Goal: Transaction & Acquisition: Book appointment/travel/reservation

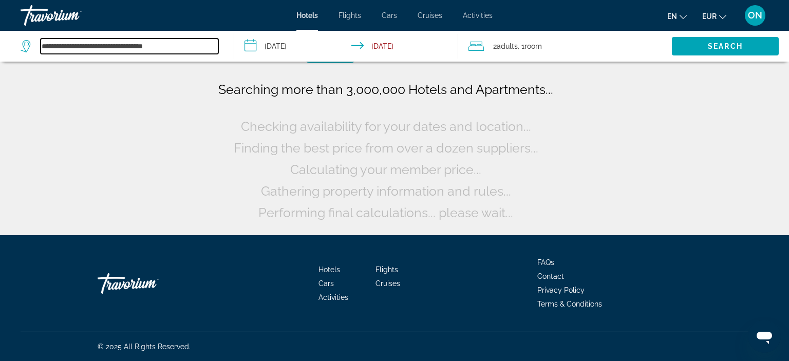
click at [76, 46] on input "**********" at bounding box center [130, 46] width 178 height 15
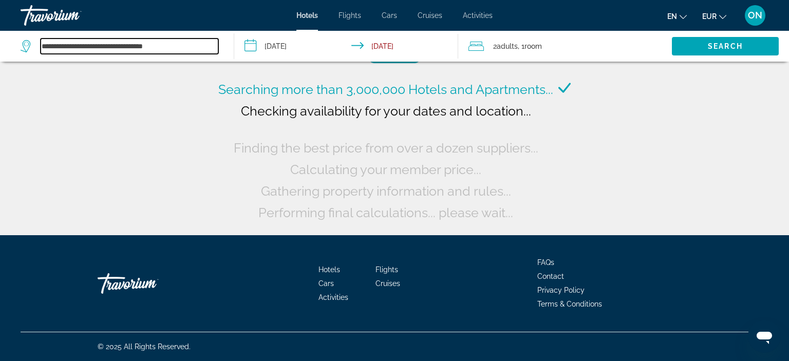
click at [182, 51] on input "**********" at bounding box center [130, 46] width 178 height 15
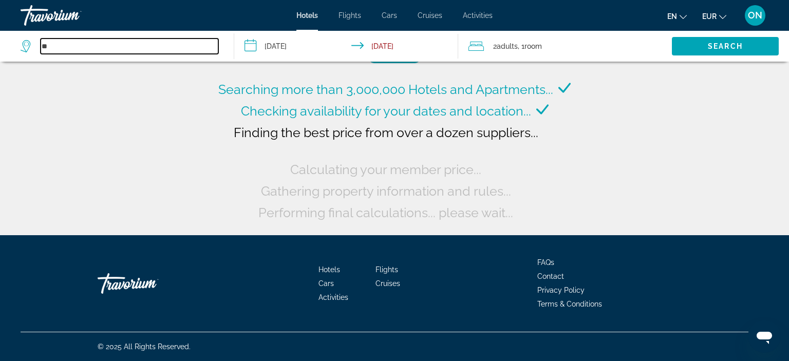
type input "*"
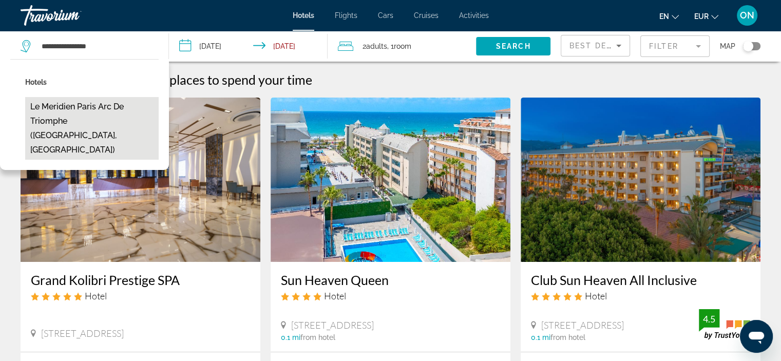
click at [104, 120] on button "Le Meridien Paris Arc De Triomphe ([GEOGRAPHIC_DATA], [GEOGRAPHIC_DATA])" at bounding box center [92, 128] width 134 height 63
type input "**********"
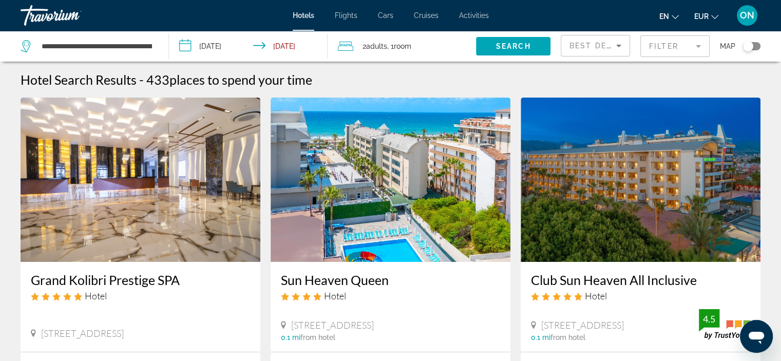
click at [230, 41] on input "**********" at bounding box center [250, 48] width 163 height 34
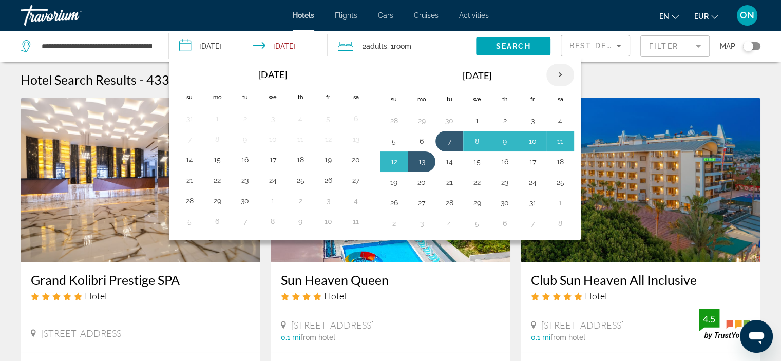
click at [557, 71] on th "Next month" at bounding box center [560, 75] width 28 height 23
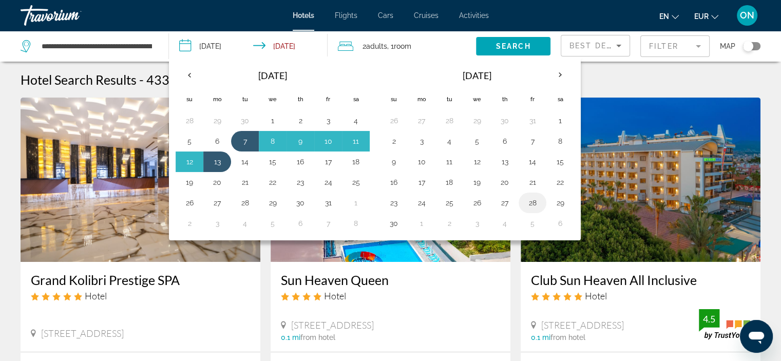
click at [533, 201] on button "28" at bounding box center [532, 203] width 16 height 14
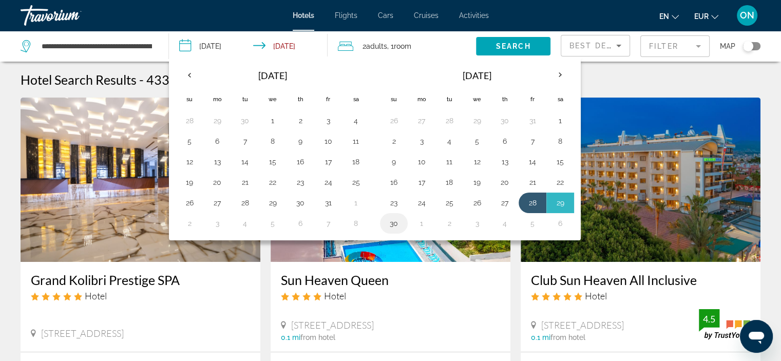
click at [388, 223] on button "30" at bounding box center [394, 223] width 16 height 14
type input "**********"
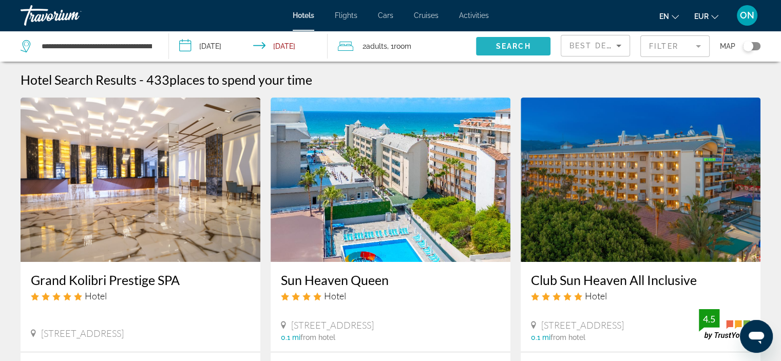
click at [536, 40] on span "Search widget" at bounding box center [513, 46] width 74 height 25
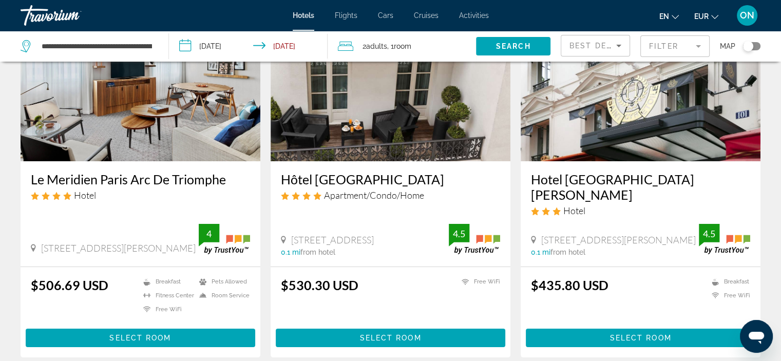
scroll to position [103, 0]
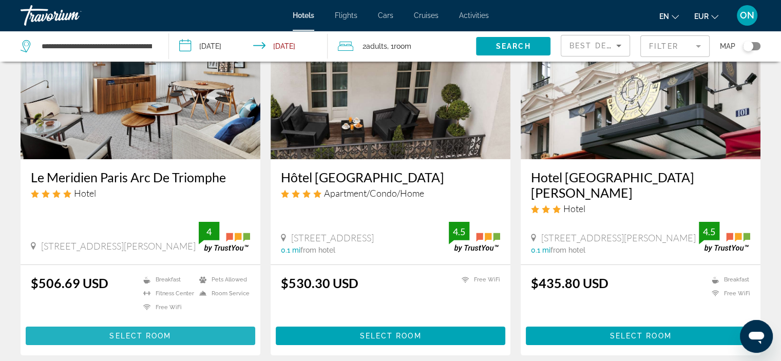
click at [141, 324] on span "Main content" at bounding box center [141, 336] width 230 height 25
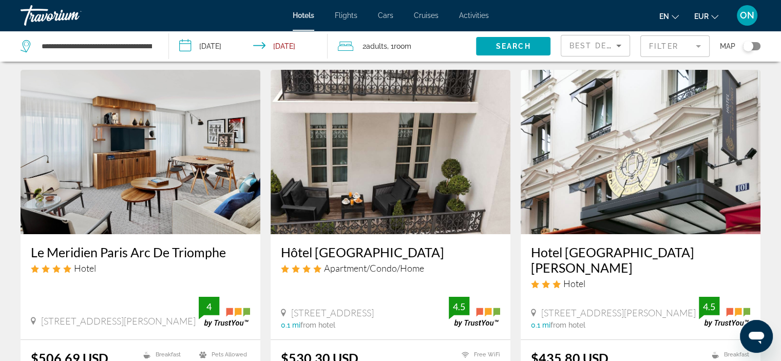
scroll to position [21, 0]
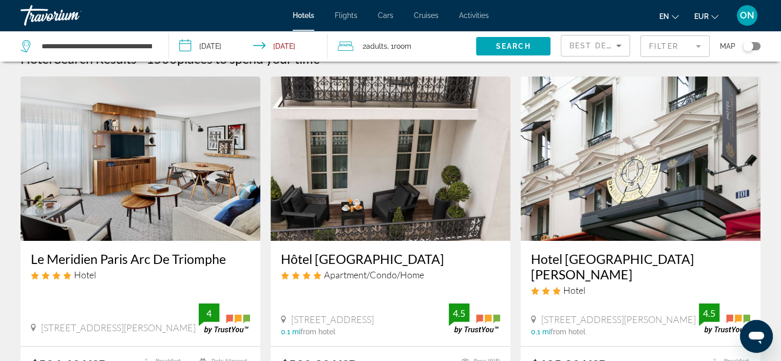
click at [701, 21] on button "EUR USD ($) MXN (Mex$) CAD (Can$) GBP (£) EUR (€) AUD (A$) NZD (NZ$) CNY (CN¥)" at bounding box center [706, 16] width 24 height 15
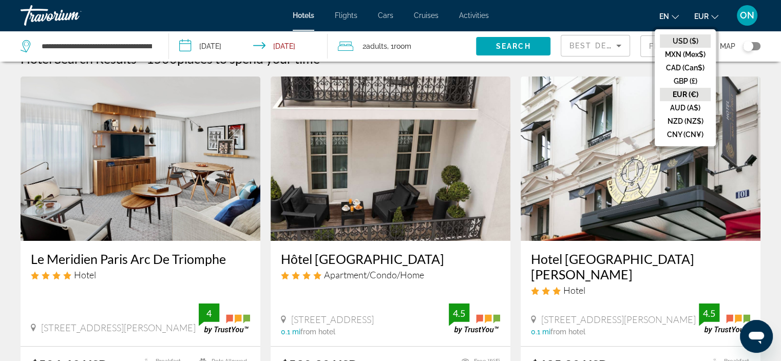
click at [682, 39] on button "USD ($)" at bounding box center [685, 40] width 51 height 13
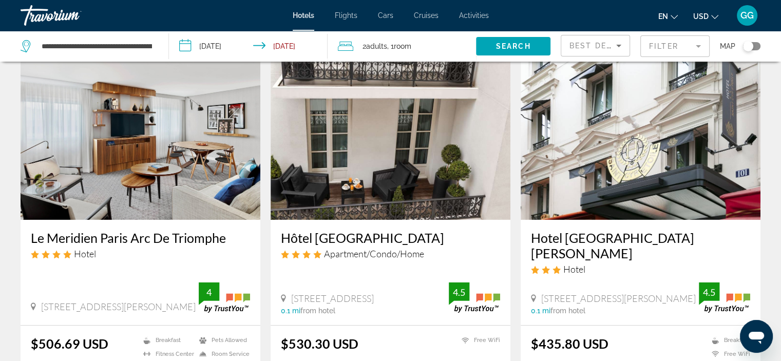
scroll to position [65, 0]
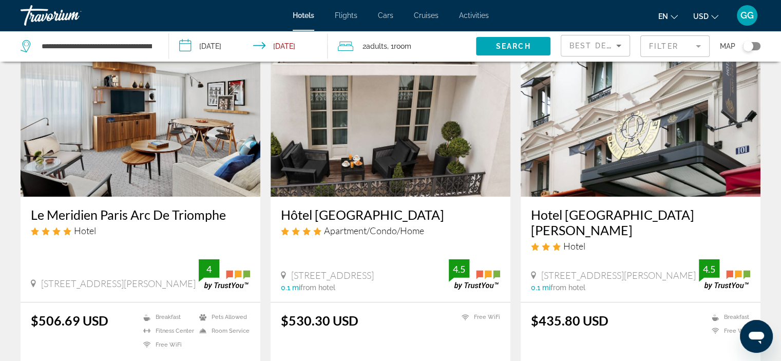
click at [703, 16] on span "USD" at bounding box center [700, 16] width 15 height 8
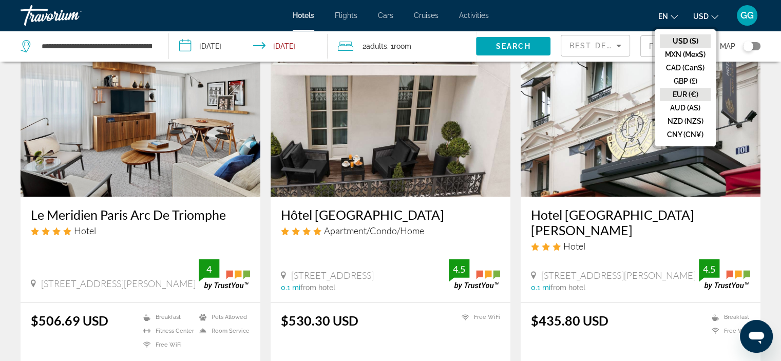
click at [686, 94] on button "EUR (€)" at bounding box center [685, 94] width 51 height 13
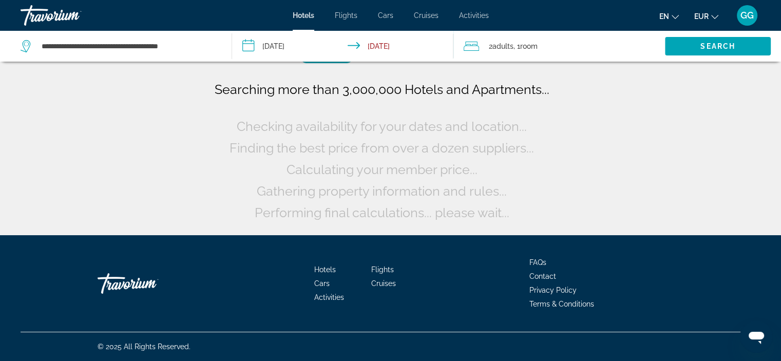
scroll to position [0, 0]
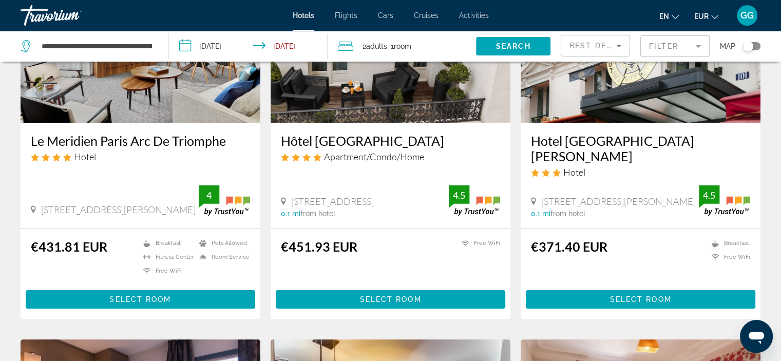
scroll to position [145, 0]
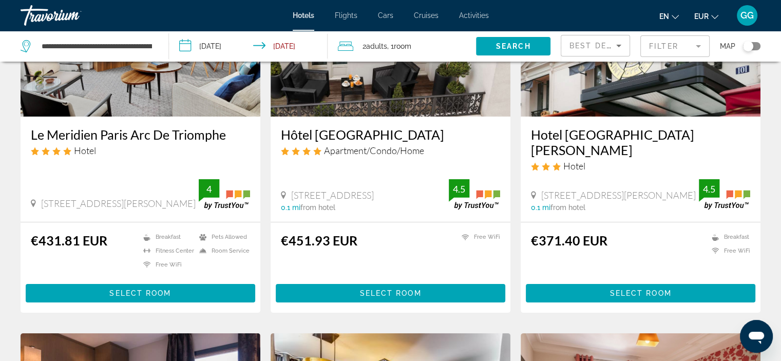
click at [123, 130] on h3 "Le Meridien Paris Arc De Triomphe" at bounding box center [140, 134] width 219 height 15
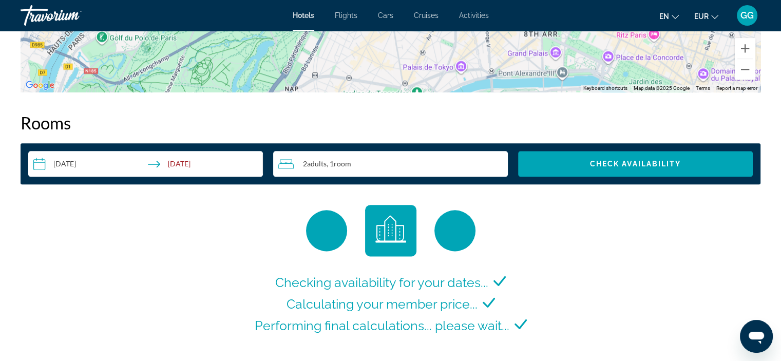
scroll to position [1260, 0]
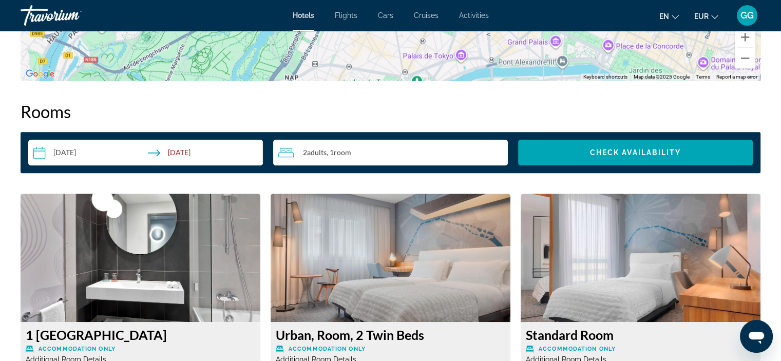
click at [628, 139] on div "**********" at bounding box center [391, 152] width 740 height 41
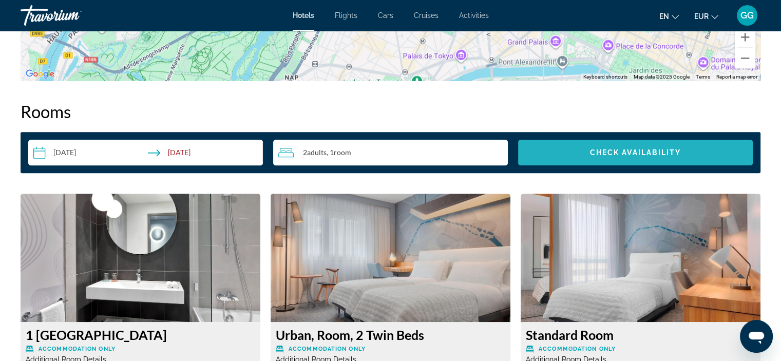
click at [630, 150] on span "Check Availability" at bounding box center [635, 152] width 91 height 8
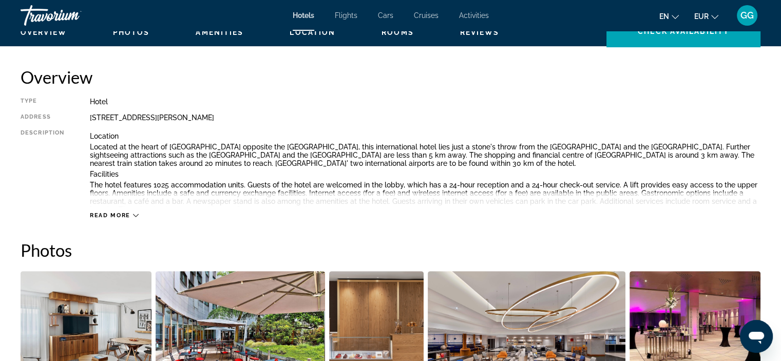
scroll to position [251, 0]
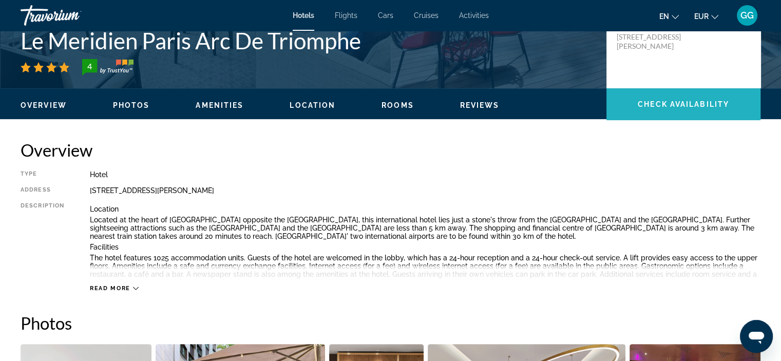
click at [666, 110] on span "Main content" at bounding box center [684, 104] width 154 height 25
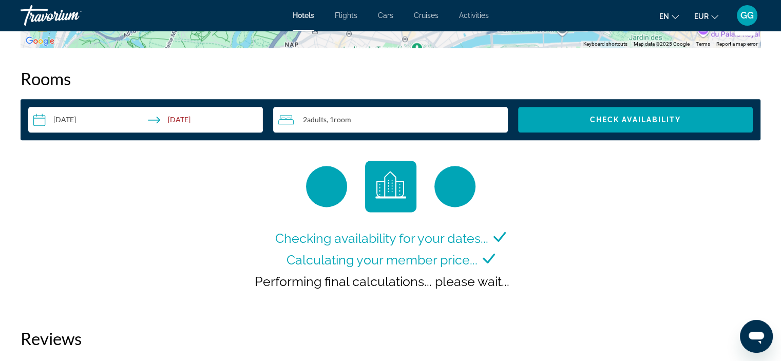
scroll to position [1300, 0]
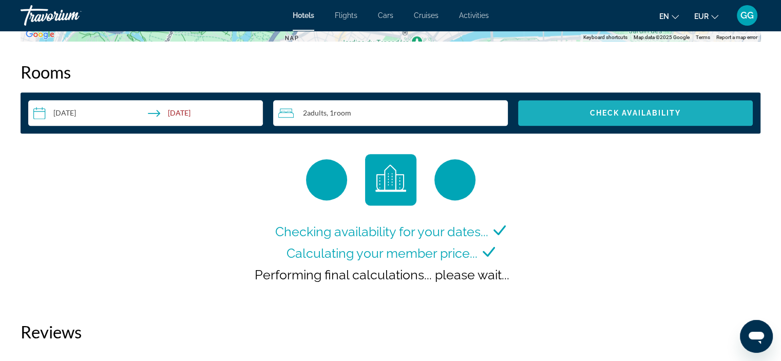
click at [666, 110] on span "Check Availability" at bounding box center [635, 113] width 91 height 8
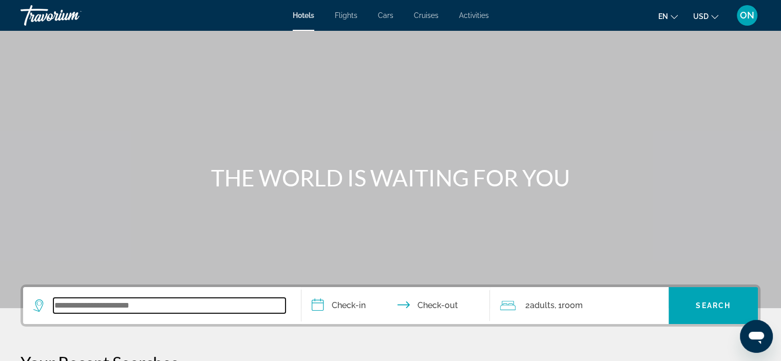
click at [112, 301] on input "Search widget" at bounding box center [169, 305] width 232 height 15
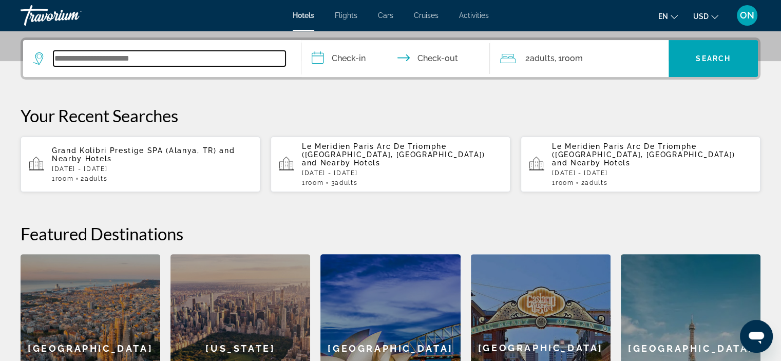
scroll to position [251, 0]
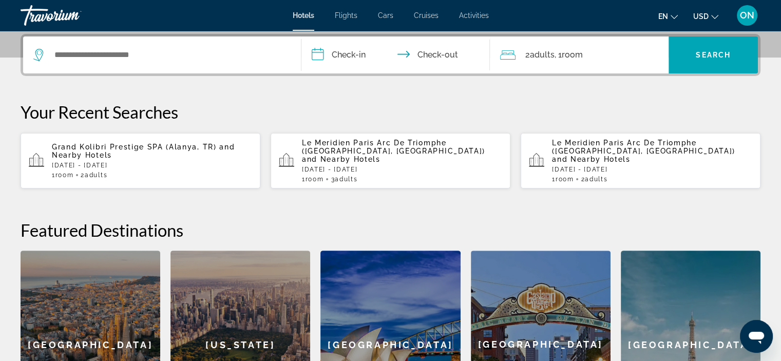
click at [598, 155] on span "and Nearby Hotels" at bounding box center [591, 159] width 79 height 8
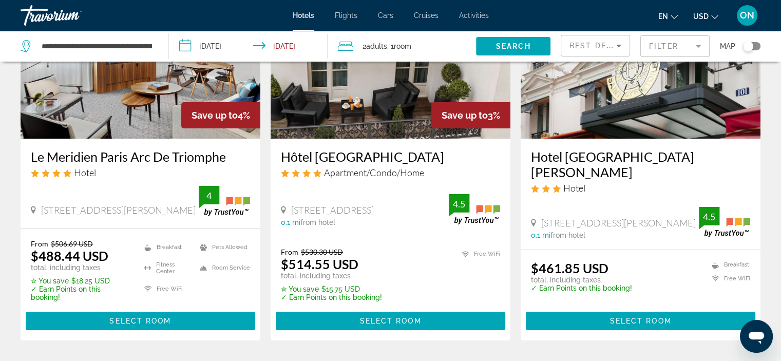
scroll to position [127, 0]
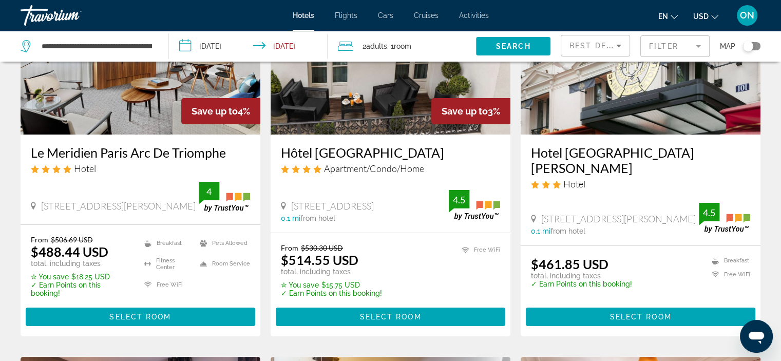
click at [709, 18] on button "USD USD ($) MXN (Mex$) CAD (Can$) GBP (£) EUR (€) AUD (A$) NZD (NZ$) CNY (CN¥)" at bounding box center [705, 16] width 25 height 15
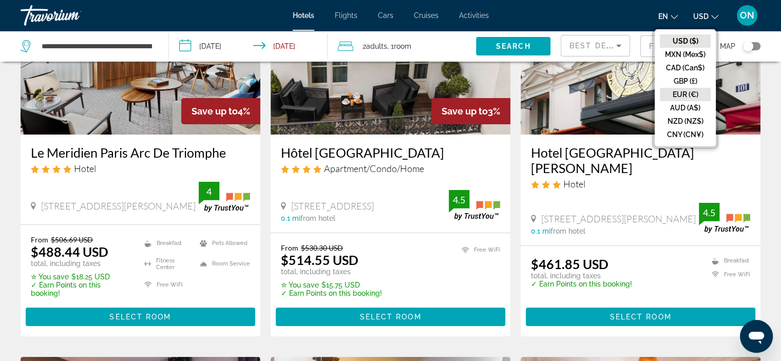
click at [692, 90] on button "EUR (€)" at bounding box center [685, 94] width 51 height 13
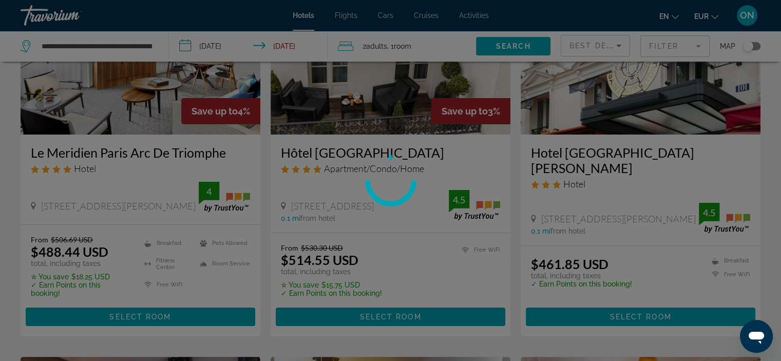
scroll to position [0, 0]
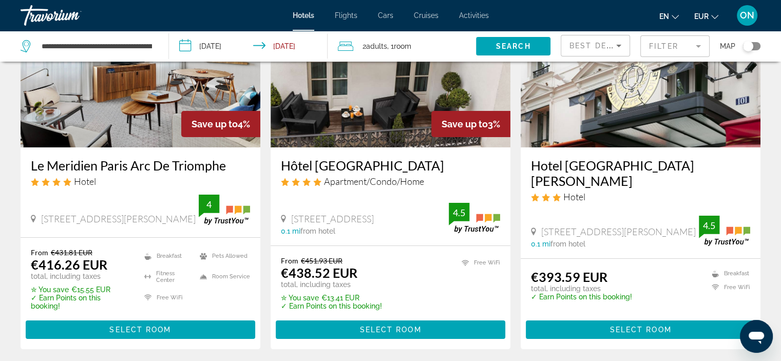
scroll to position [119, 0]
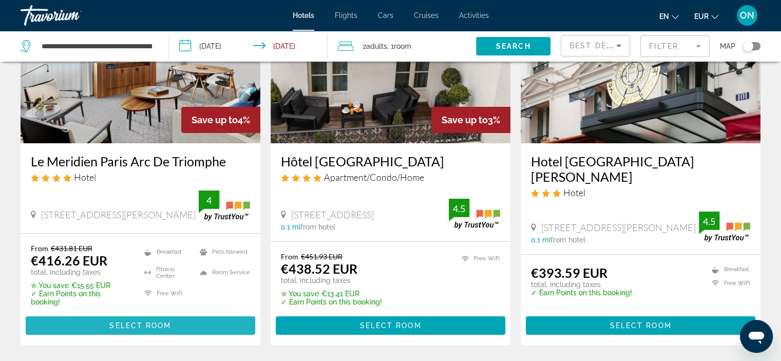
click at [177, 315] on span "Main content" at bounding box center [141, 325] width 230 height 25
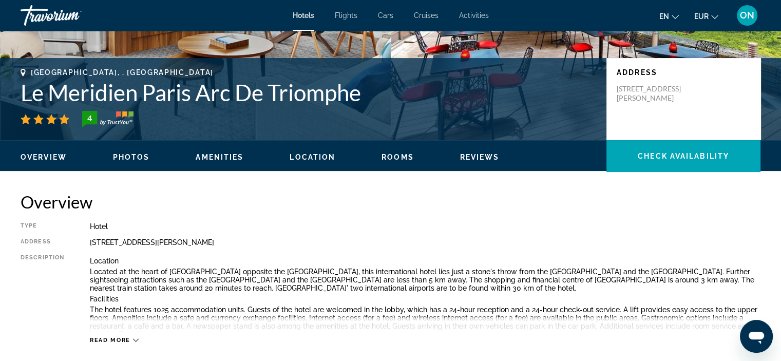
scroll to position [194, 0]
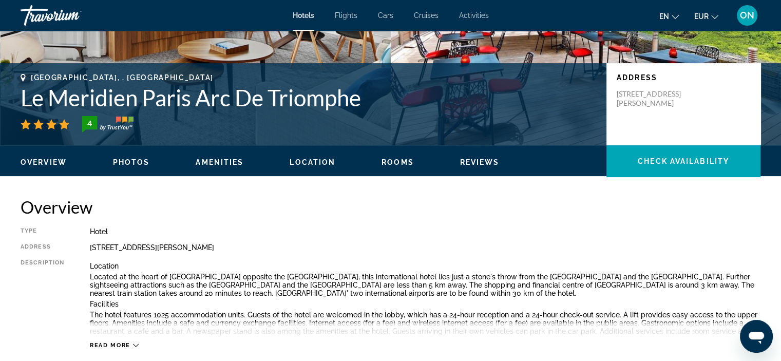
click at [397, 157] on ul "Overview Photos Amenities Location Rooms Reviews Check Availability" at bounding box center [391, 161] width 740 height 11
click at [399, 163] on span "Rooms" at bounding box center [398, 162] width 32 height 8
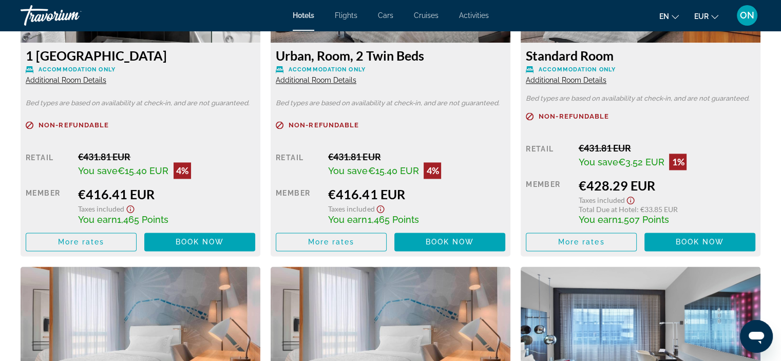
scroll to position [1549, 0]
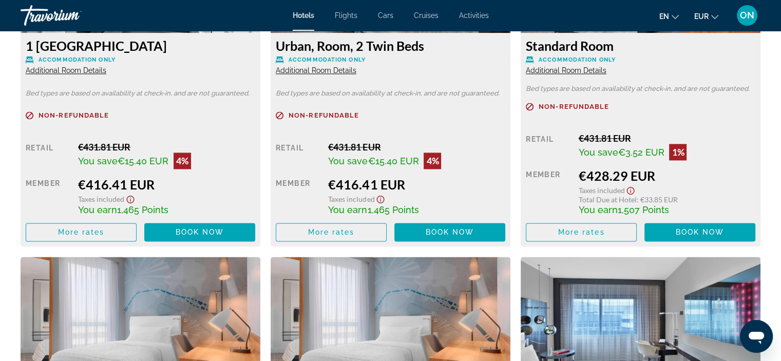
click at [710, 14] on button "EUR USD ($) MXN (Mex$) CAD (Can$) GBP (£) EUR (€) AUD (A$) NZD (NZ$) CNY (CN¥)" at bounding box center [706, 16] width 24 height 15
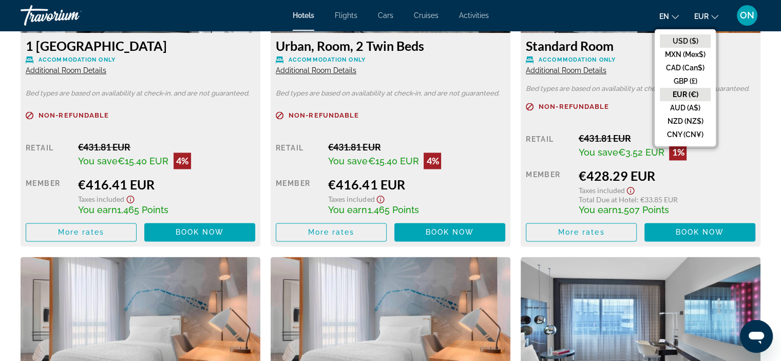
click at [682, 37] on button "USD ($)" at bounding box center [685, 40] width 51 height 13
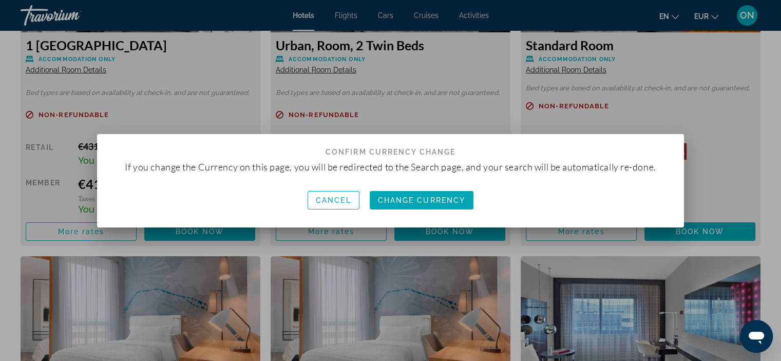
scroll to position [0, 0]
click at [427, 197] on span "Change Currency" at bounding box center [422, 200] width 88 height 8
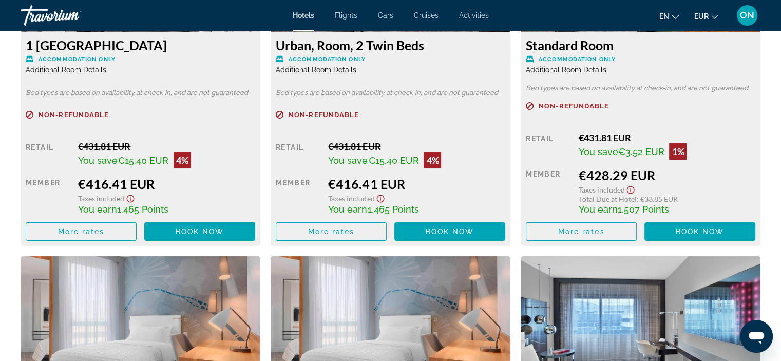
scroll to position [1549, 0]
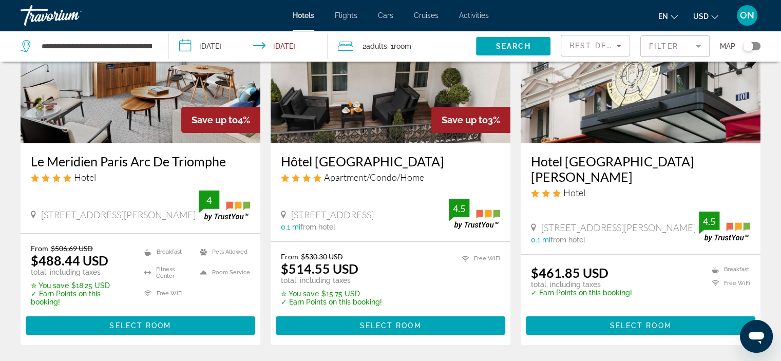
scroll to position [129, 0]
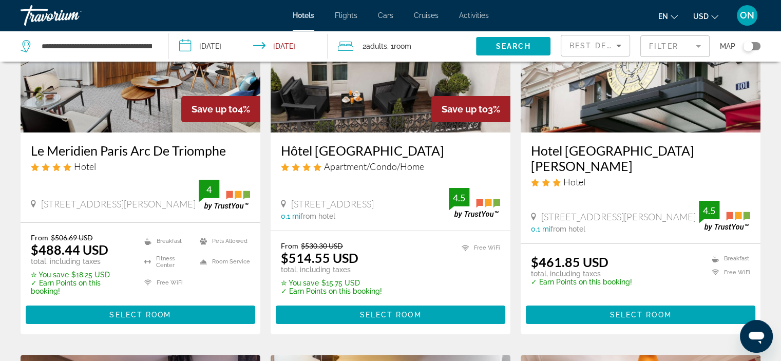
click at [707, 13] on span "USD" at bounding box center [700, 16] width 15 height 8
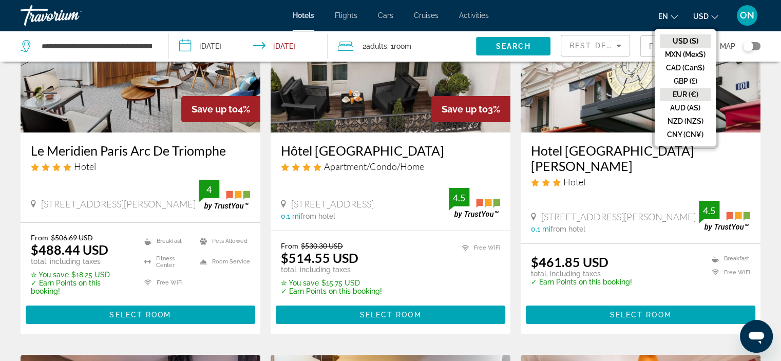
click at [675, 90] on button "EUR (€)" at bounding box center [685, 94] width 51 height 13
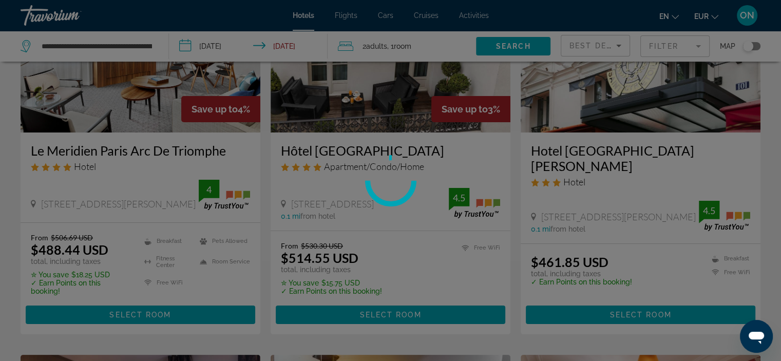
scroll to position [0, 0]
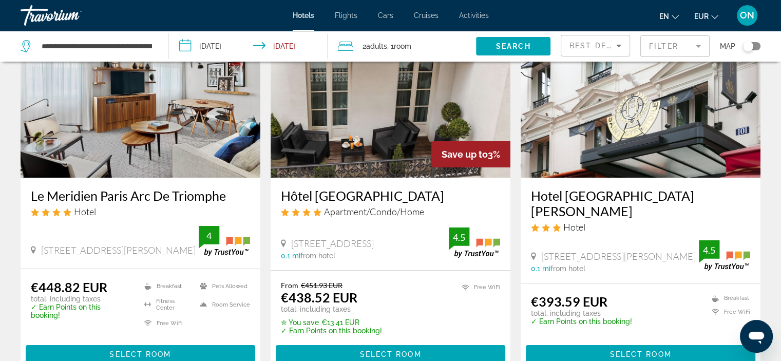
scroll to position [211, 0]
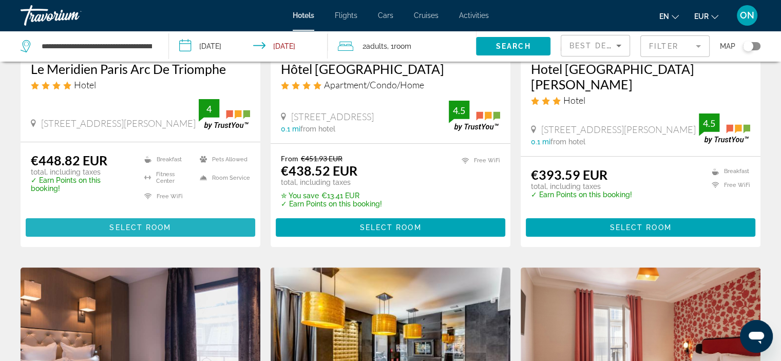
click at [166, 223] on span "Select Room" at bounding box center [140, 227] width 62 height 8
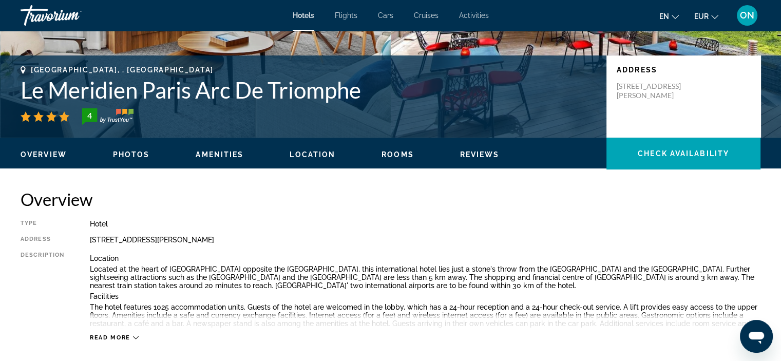
scroll to position [191, 0]
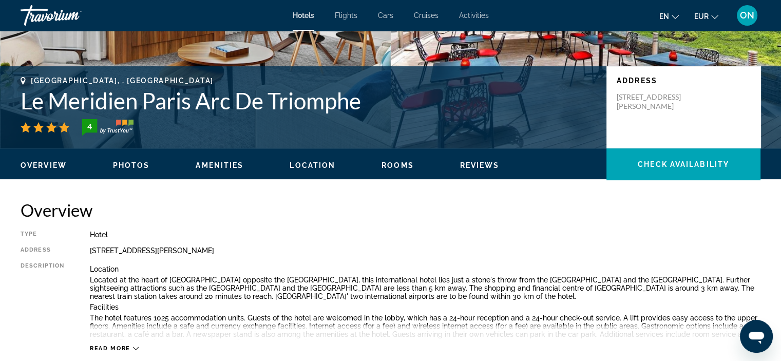
click at [401, 166] on span "Rooms" at bounding box center [398, 165] width 32 height 8
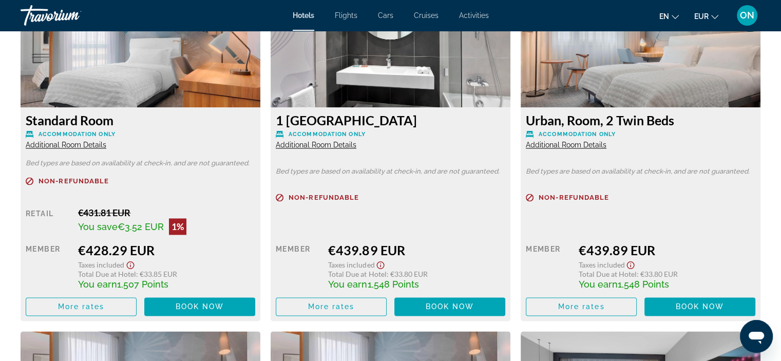
scroll to position [1480, 0]
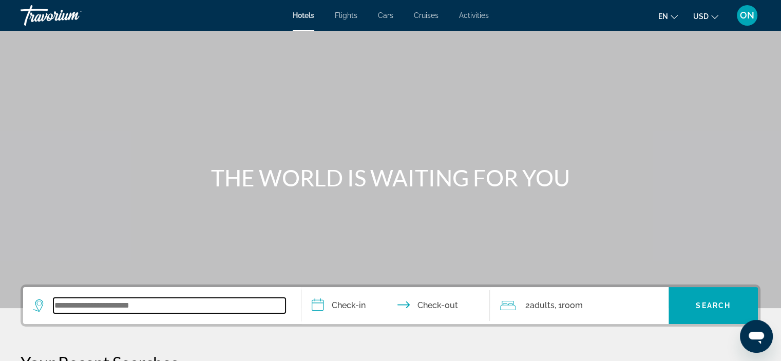
click at [109, 302] on input "Search widget" at bounding box center [169, 305] width 232 height 15
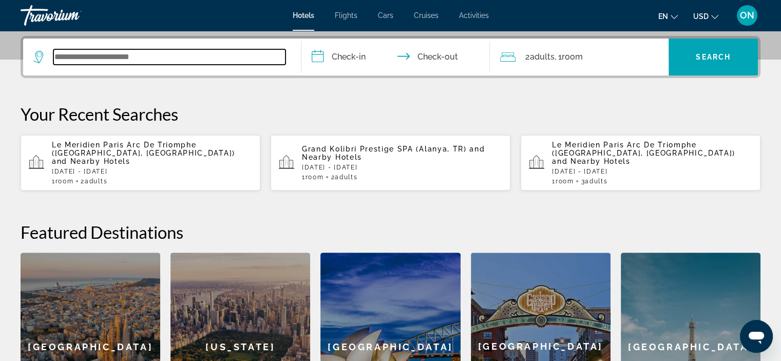
scroll to position [251, 0]
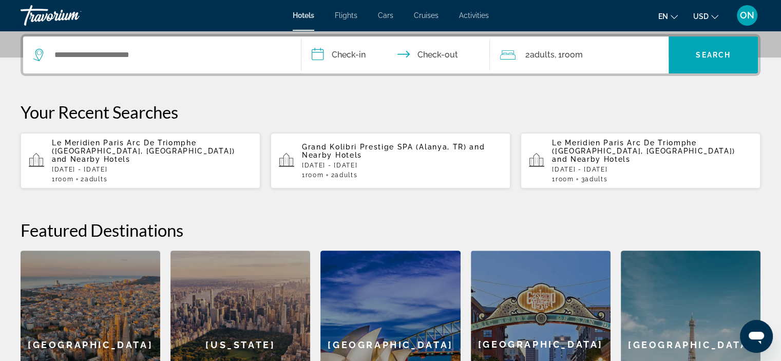
click at [141, 149] on p "Le Meridien Paris Arc De Triomphe ([GEOGRAPHIC_DATA], [GEOGRAPHIC_DATA]) and Ne…" at bounding box center [152, 151] width 200 height 25
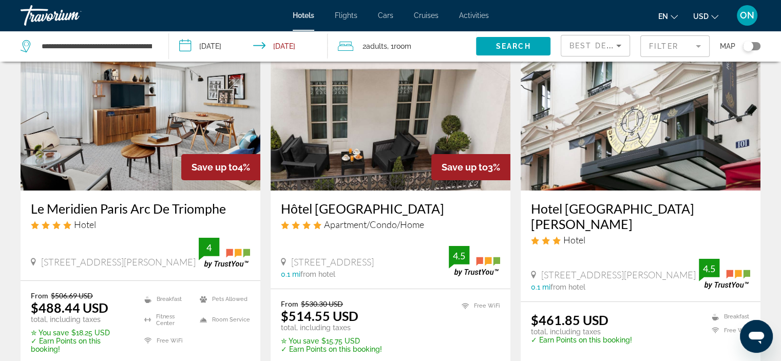
scroll to position [73, 0]
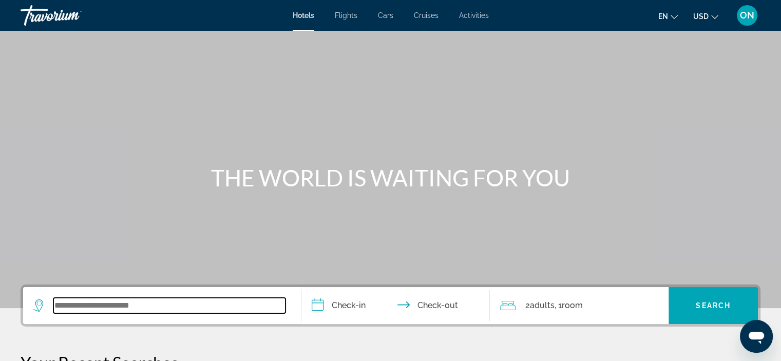
click at [152, 301] on input "Search widget" at bounding box center [169, 305] width 232 height 15
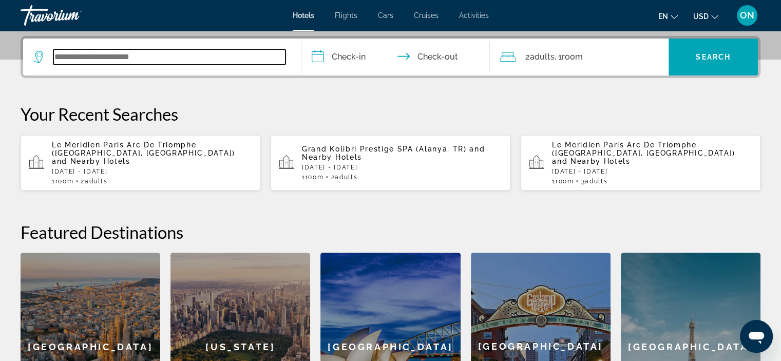
scroll to position [251, 0]
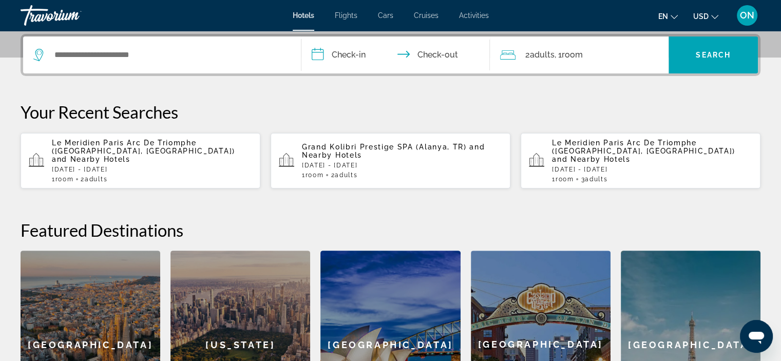
click at [168, 176] on div "1 Room rooms 2 Adult Adults" at bounding box center [152, 179] width 200 height 7
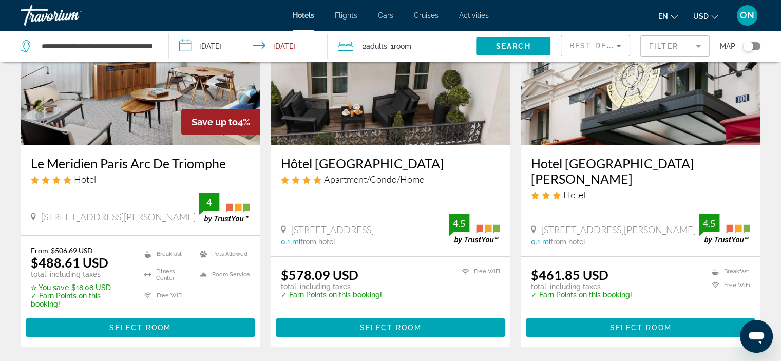
scroll to position [125, 0]
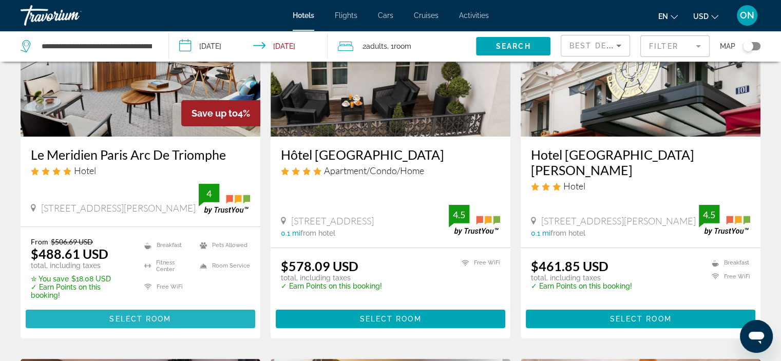
click at [152, 316] on span "Main content" at bounding box center [141, 319] width 230 height 25
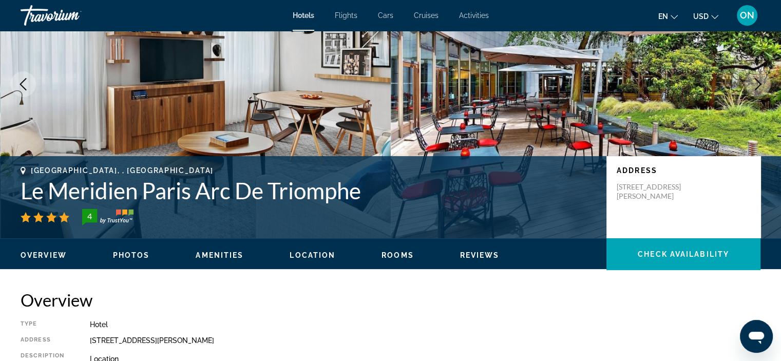
scroll to position [113, 0]
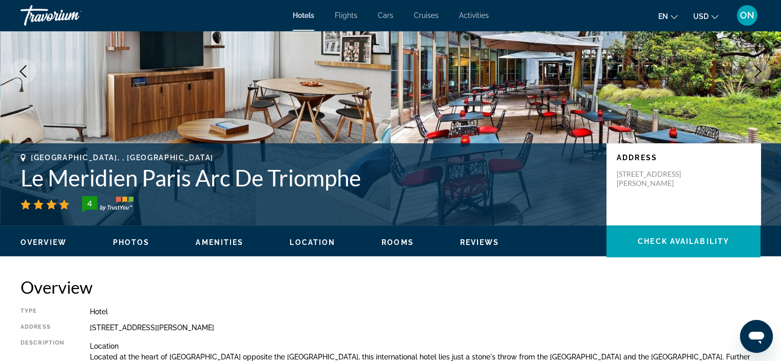
click at [400, 241] on span "Rooms" at bounding box center [398, 242] width 32 height 8
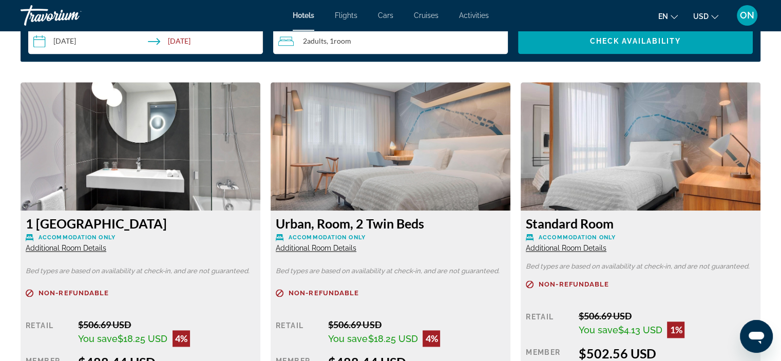
scroll to position [1342, 0]
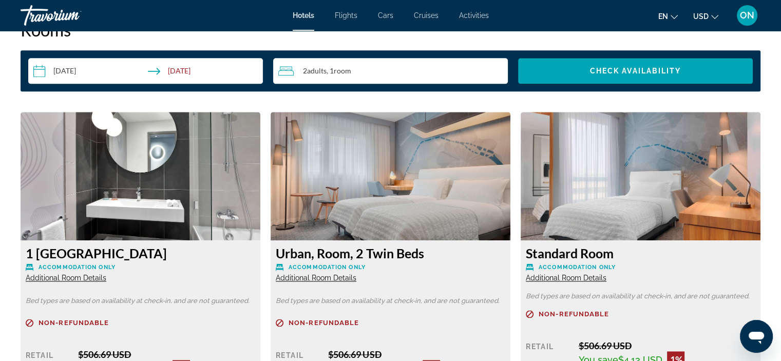
click at [329, 275] on span "Additional Room Details" at bounding box center [316, 278] width 81 height 8
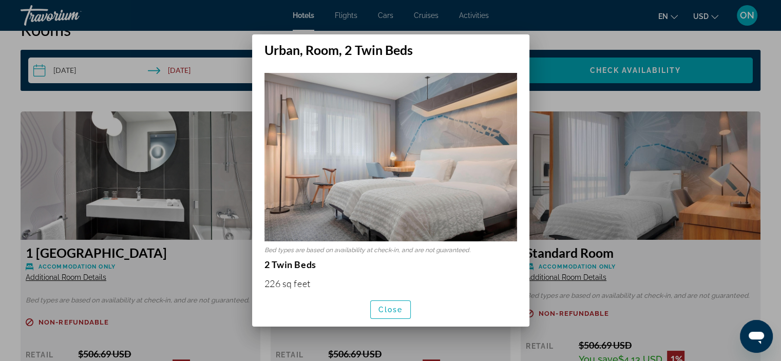
scroll to position [0, 0]
click at [401, 301] on span "button" at bounding box center [391, 309] width 40 height 25
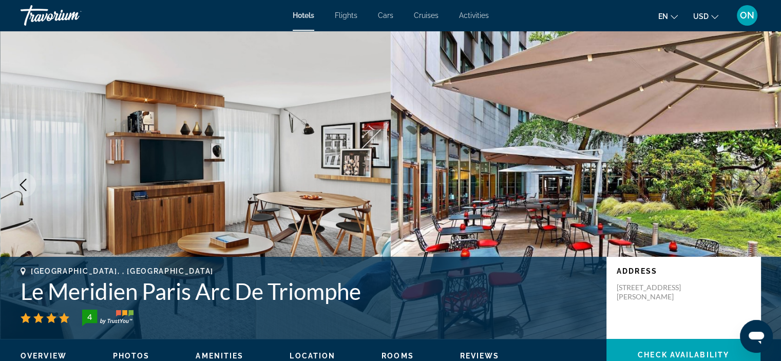
scroll to position [1342, 0]
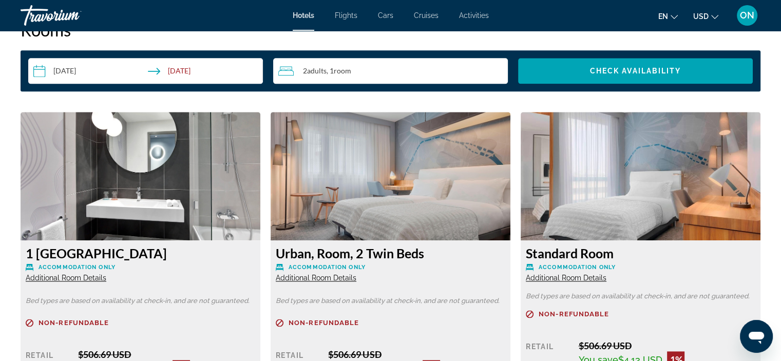
click at [92, 279] on span "Additional Room Details" at bounding box center [66, 278] width 81 height 8
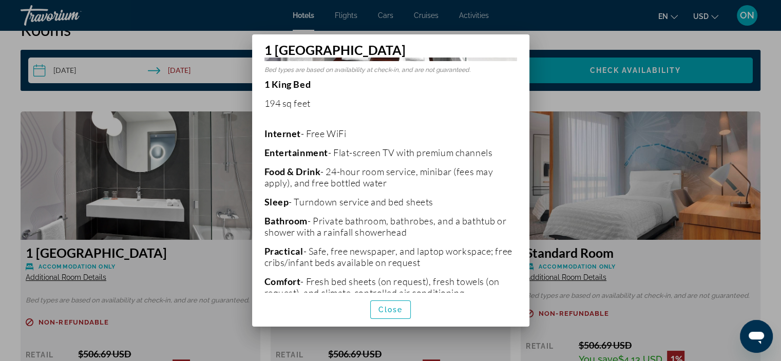
scroll to position [29, 0]
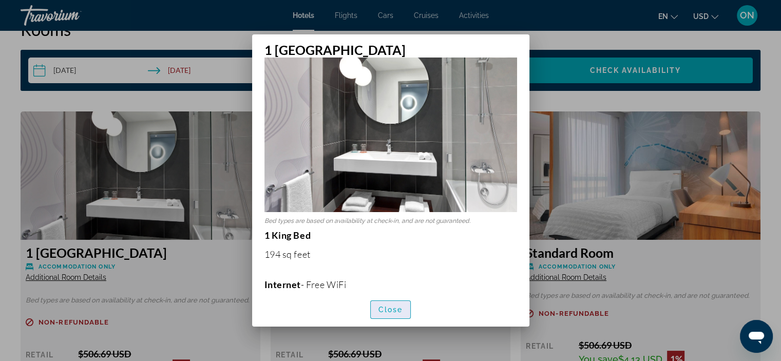
click at [399, 314] on span "Close" at bounding box center [390, 310] width 25 height 8
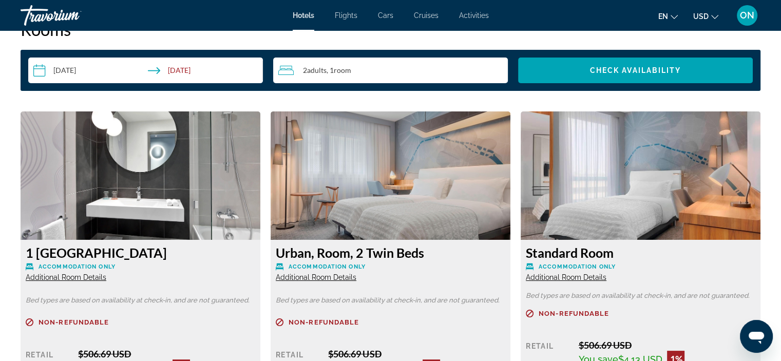
scroll to position [1342, 0]
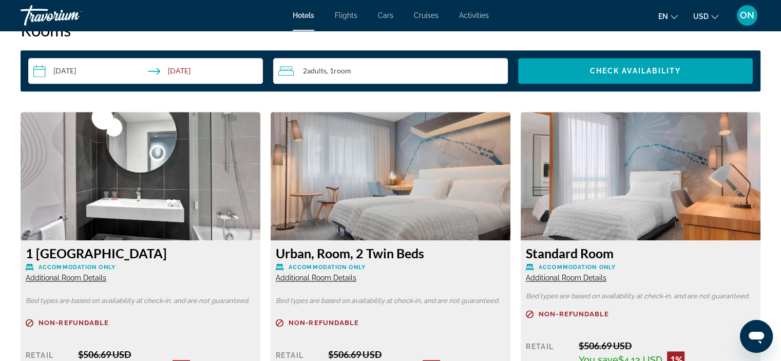
click at [341, 280] on span "Additional Room Details" at bounding box center [316, 278] width 81 height 8
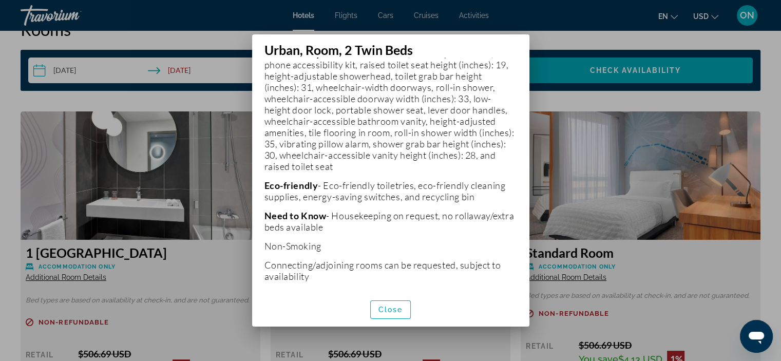
scroll to position [441, 0]
click at [390, 301] on span "button" at bounding box center [391, 309] width 40 height 25
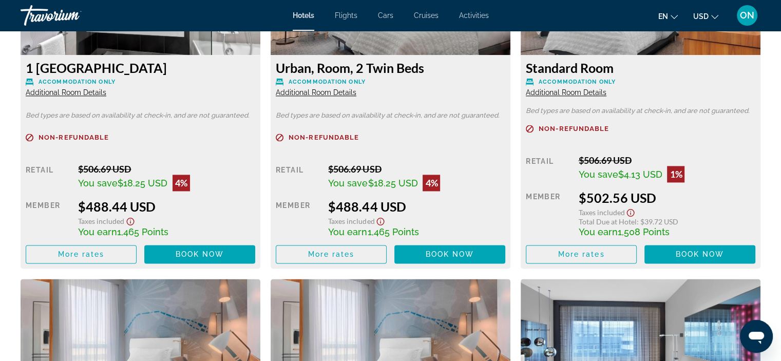
scroll to position [1532, 0]
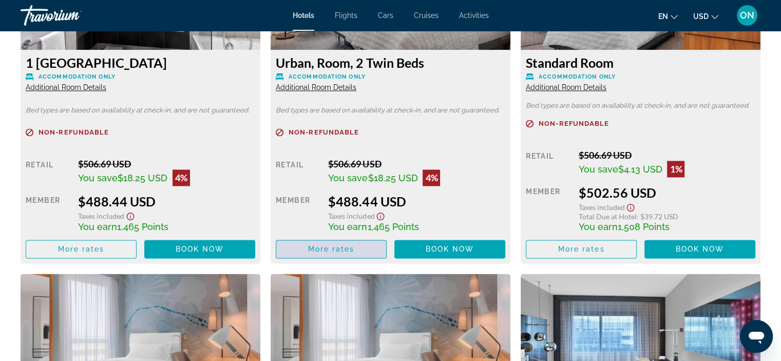
click at [365, 246] on span "Main content" at bounding box center [331, 249] width 110 height 25
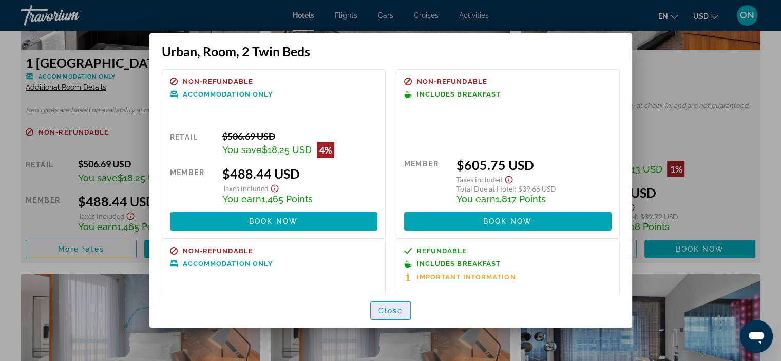
click at [384, 311] on span "Close" at bounding box center [390, 311] width 25 height 8
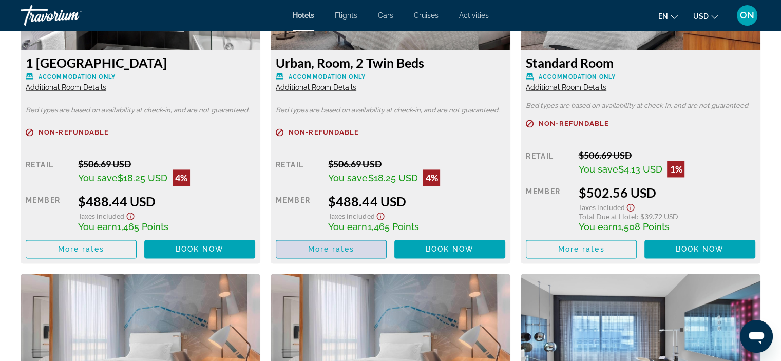
click at [377, 252] on span "Main content" at bounding box center [331, 249] width 110 height 25
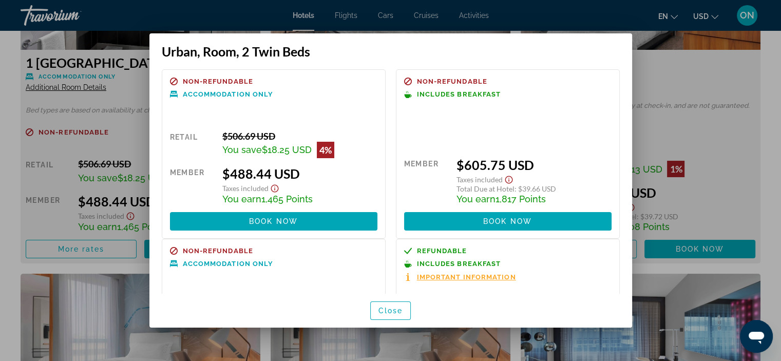
scroll to position [0, 0]
click at [394, 308] on span "Close" at bounding box center [390, 311] width 25 height 8
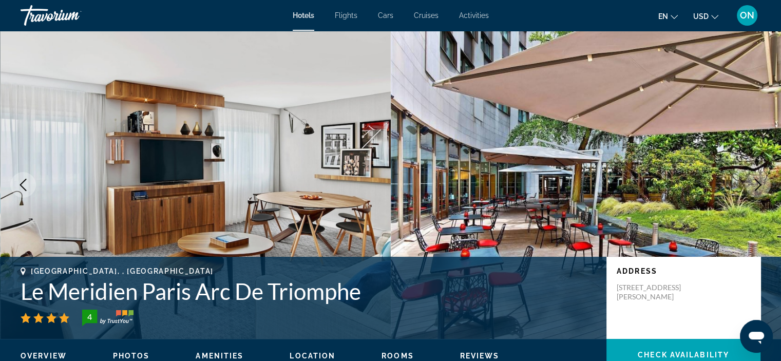
scroll to position [1532, 0]
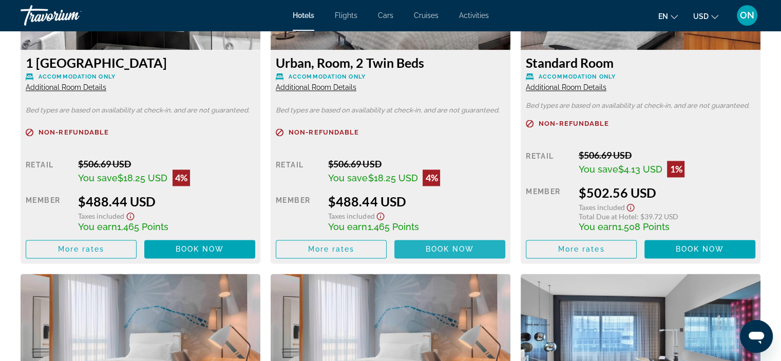
click at [460, 250] on span "Book now" at bounding box center [450, 249] width 49 height 8
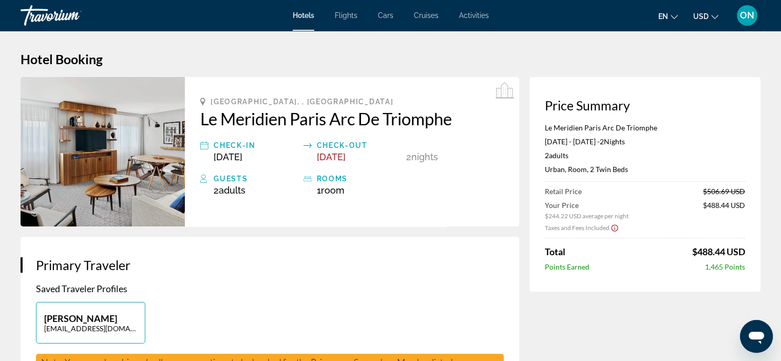
click at [705, 11] on button "USD USD ($) MXN (Mex$) CAD (Can$) GBP (£) EUR (€) AUD (A$) NZD (NZ$) CNY (CN¥)" at bounding box center [705, 16] width 25 height 15
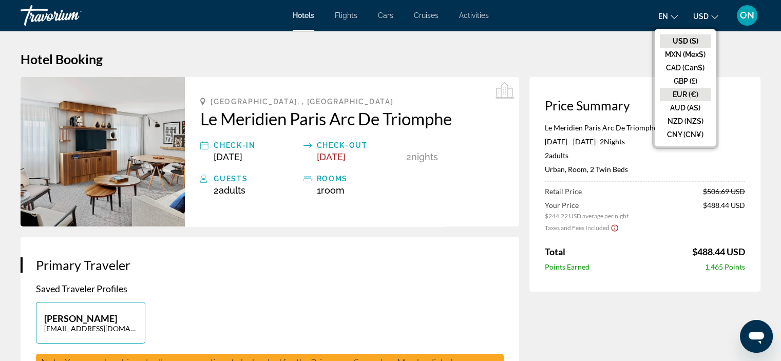
click at [695, 89] on button "EUR (€)" at bounding box center [685, 94] width 51 height 13
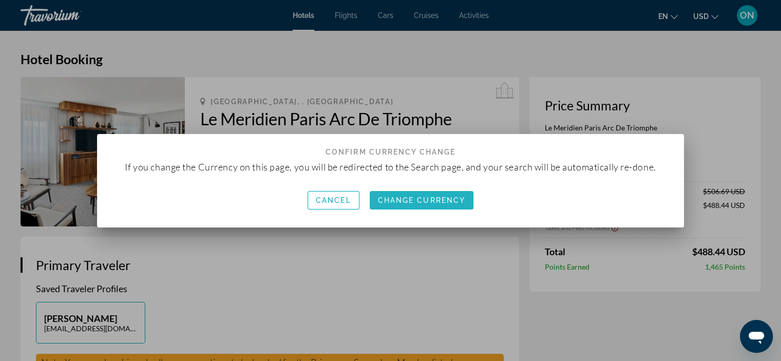
click at [425, 195] on span "button" at bounding box center [422, 200] width 104 height 25
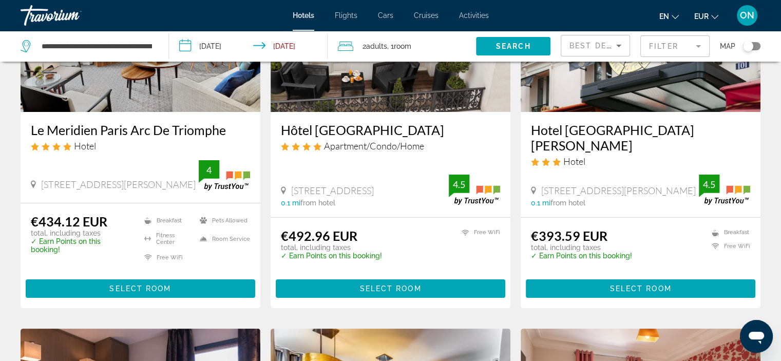
scroll to position [152, 0]
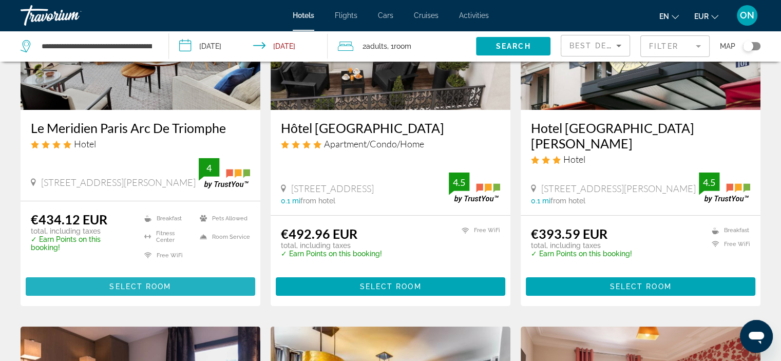
click at [183, 274] on span "Main content" at bounding box center [141, 286] width 230 height 25
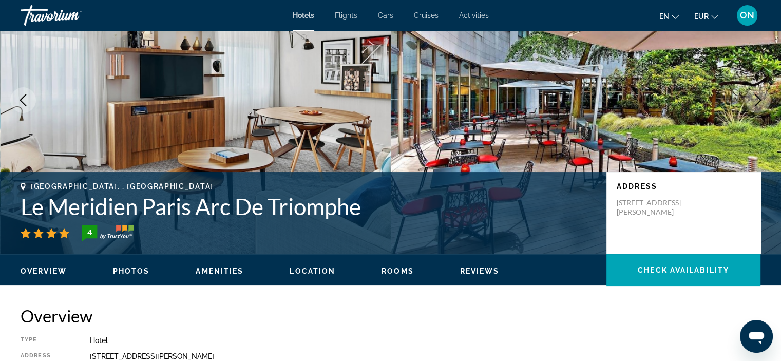
scroll to position [87, 0]
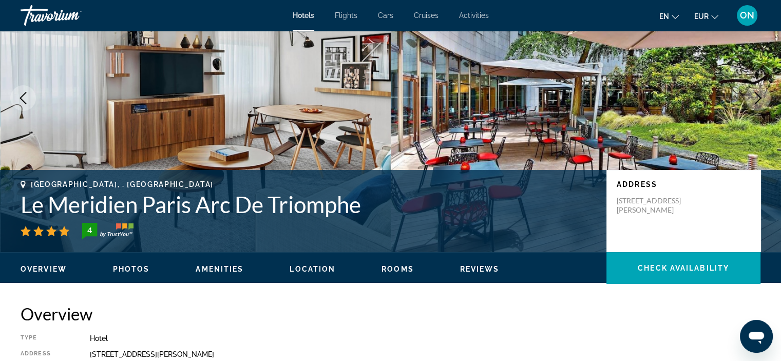
click at [391, 269] on span "Rooms" at bounding box center [398, 269] width 32 height 8
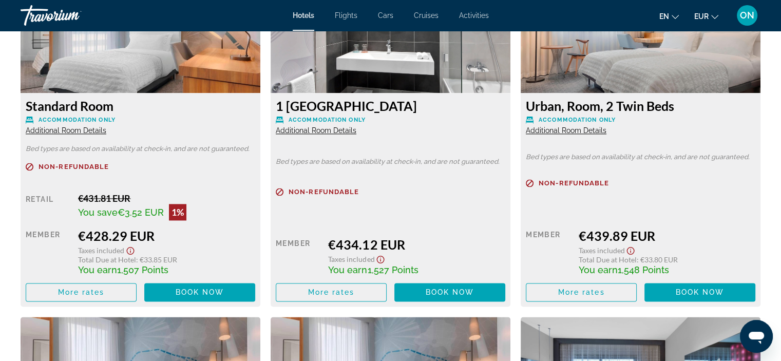
scroll to position [1494, 0]
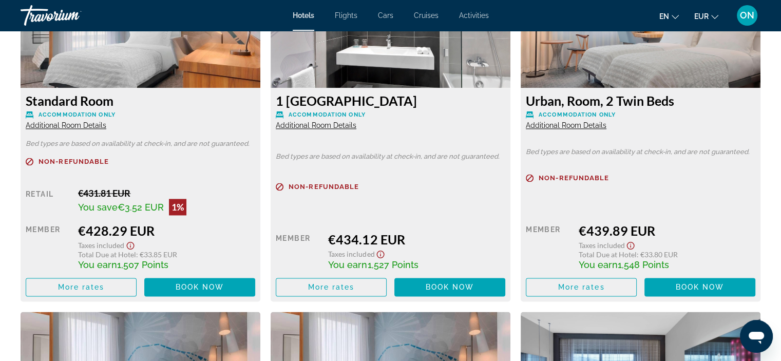
click at [127, 246] on icon "Show Taxes and Fees disclaimer" at bounding box center [130, 245] width 12 height 9
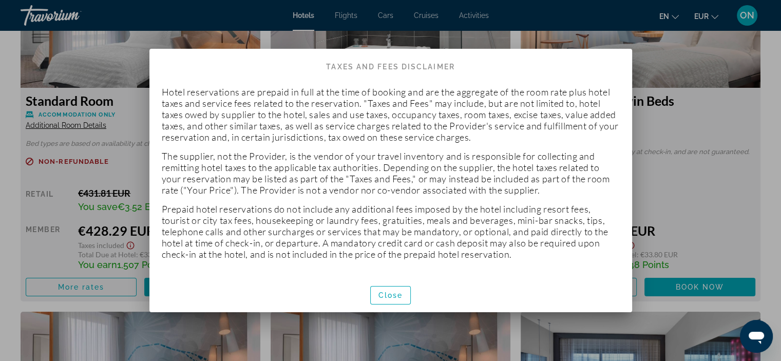
scroll to position [0, 0]
click at [382, 301] on span "button" at bounding box center [391, 295] width 40 height 25
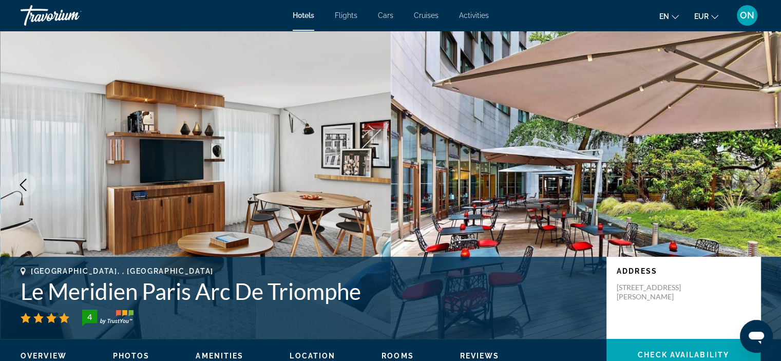
scroll to position [1494, 0]
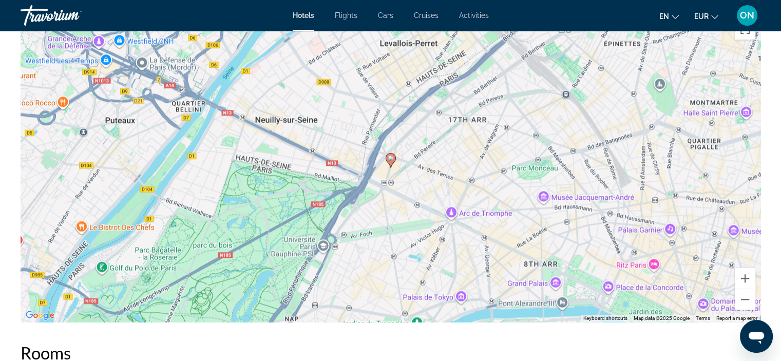
scroll to position [1044, 0]
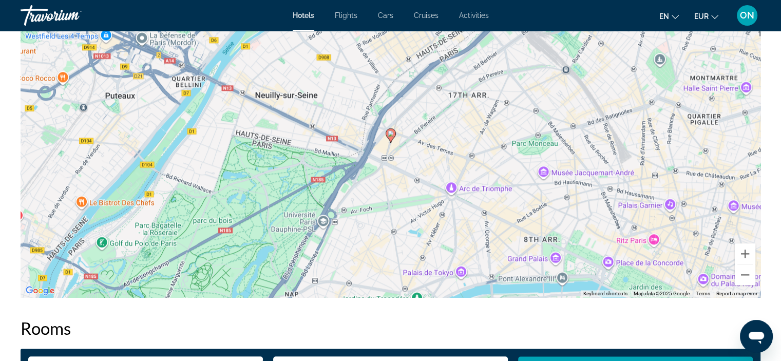
click at [391, 145] on div "To activate drag with keyboard, press Alt + Enter. Once in keyboard drag state,…" at bounding box center [391, 143] width 740 height 308
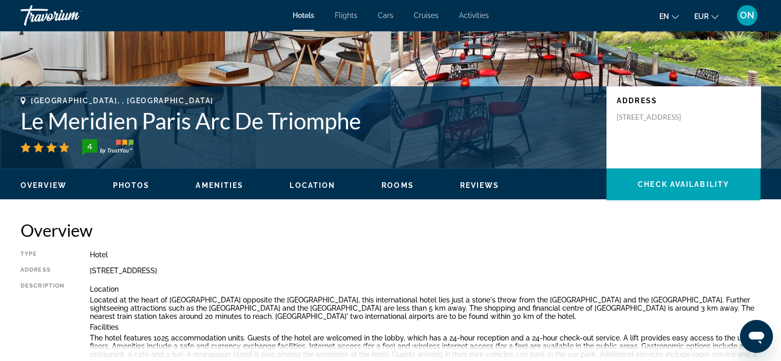
scroll to position [0, 0]
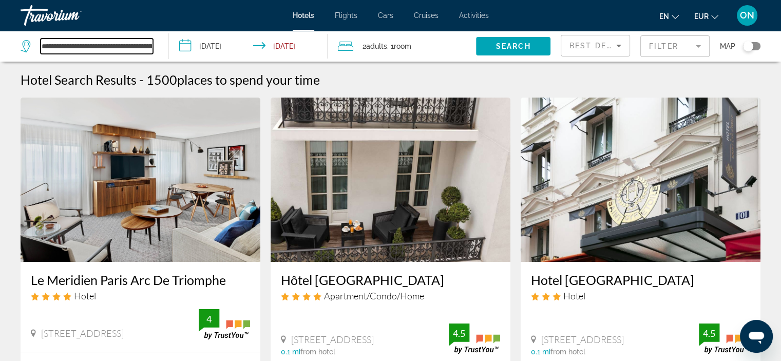
click at [80, 50] on input "**********" at bounding box center [97, 46] width 112 height 15
type input "**********"
